Goal: Check status

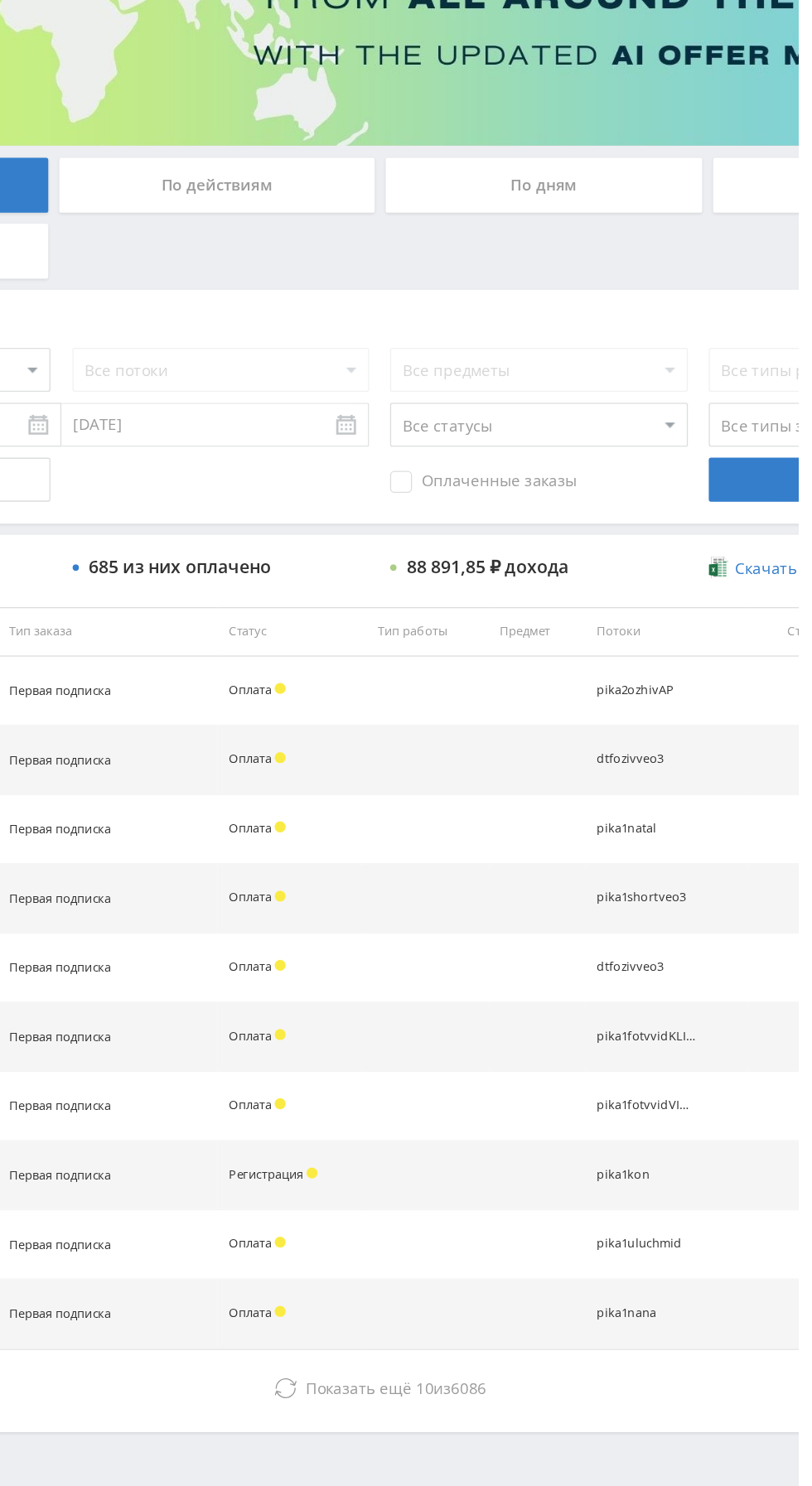
click at [482, 1269] on span "Показать ещё" at bounding box center [481, 1266] width 79 height 15
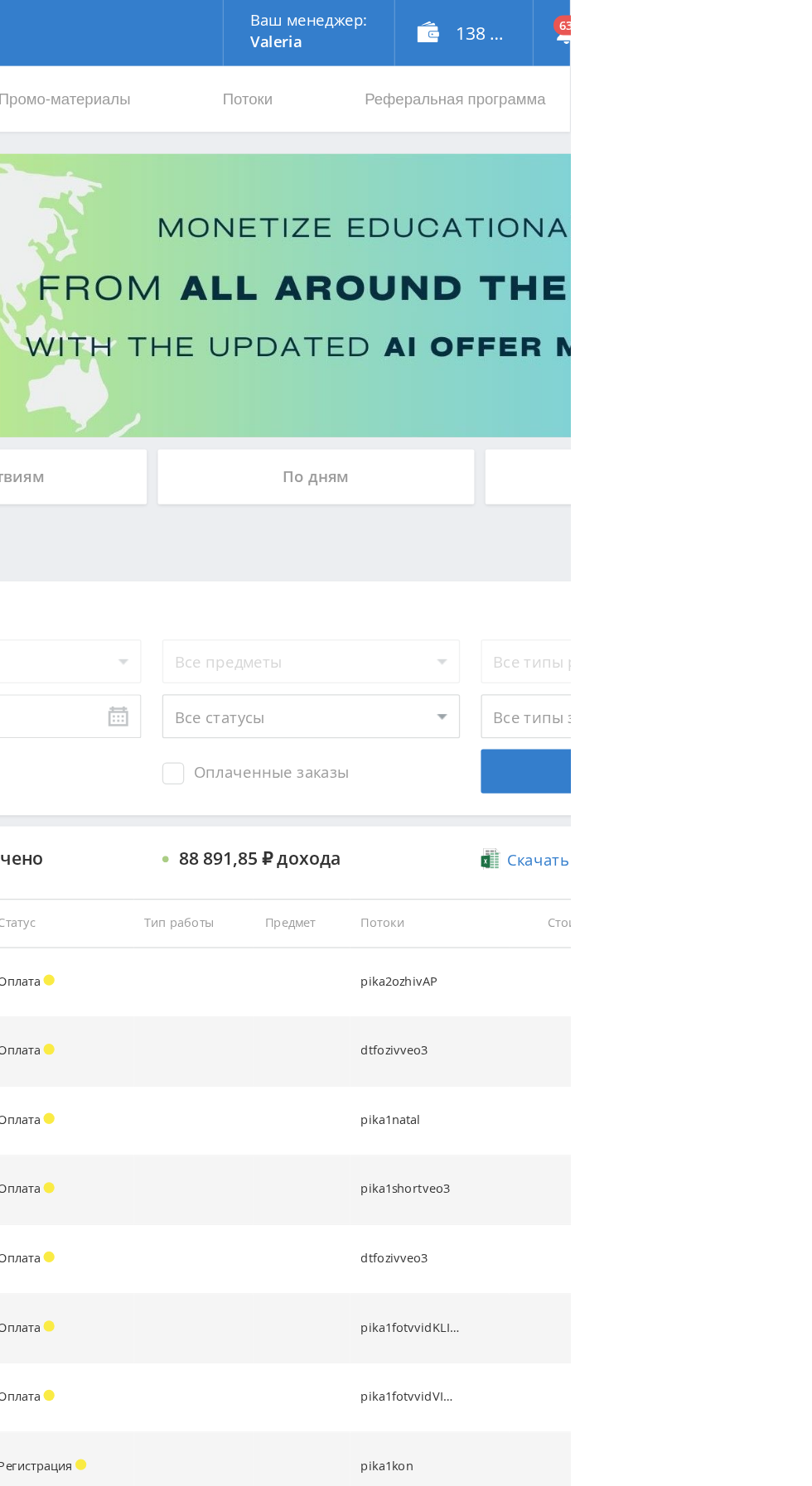
click at [637, 365] on div "По дням" at bounding box center [620, 360] width 238 height 41
click at [0, 0] on input "По дням" at bounding box center [0, 0] width 0 height 0
click at [580, 350] on div "По дням" at bounding box center [620, 360] width 238 height 41
click at [0, 0] on input "По дням" at bounding box center [0, 0] width 0 height 0
click at [591, 356] on div "По дням" at bounding box center [620, 360] width 238 height 41
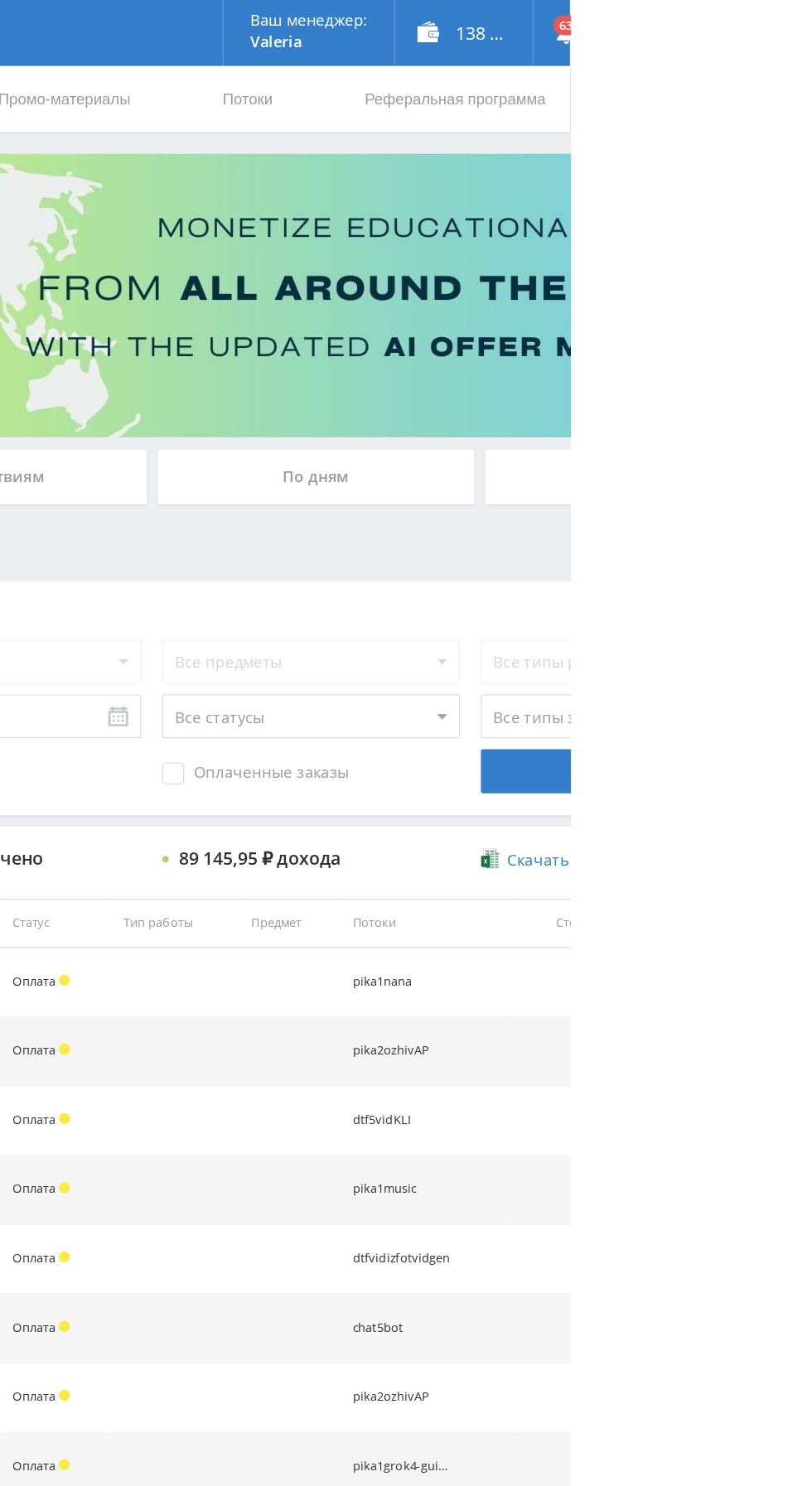
click at [0, 0] on input "По дням" at bounding box center [0, 0] width 0 height 0
